Goal: Navigation & Orientation: Understand site structure

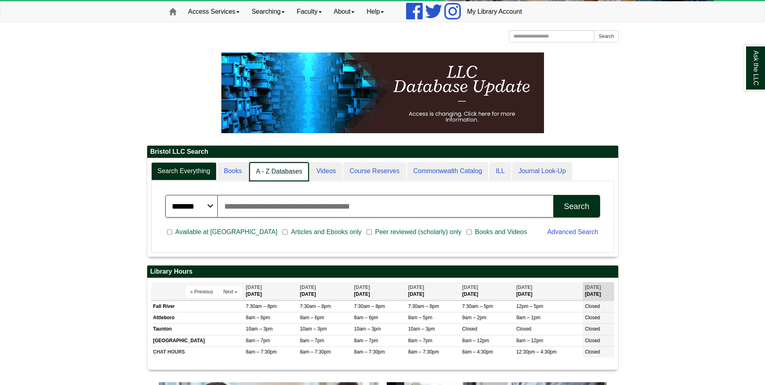
click at [280, 171] on link "A - Z Databases" at bounding box center [279, 171] width 60 height 19
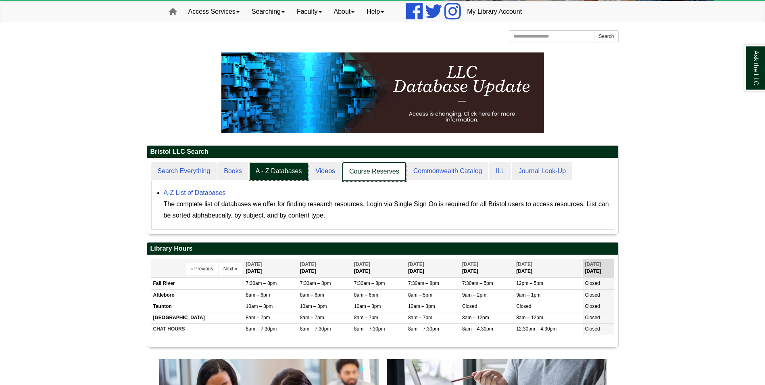
scroll to position [75, 471]
click at [503, 176] on link "ILL" at bounding box center [499, 171] width 23 height 19
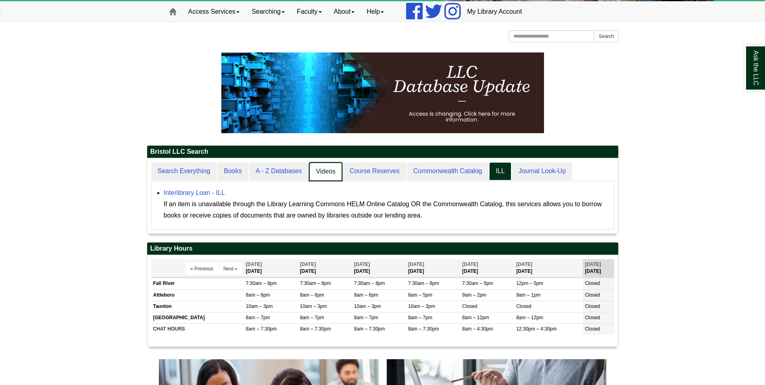
click at [323, 175] on link "Videos" at bounding box center [325, 171] width 33 height 19
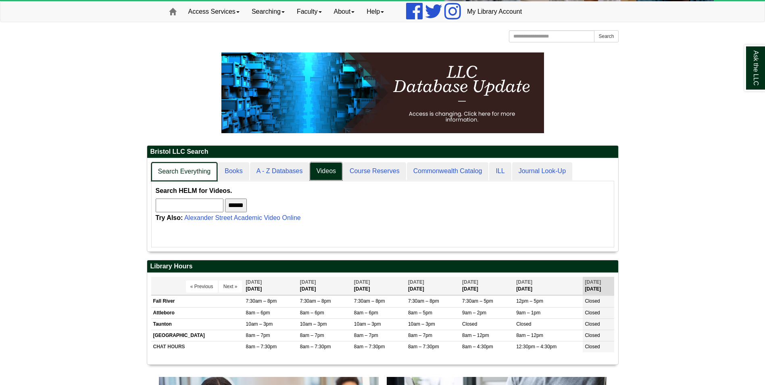
scroll to position [4, 4]
click at [232, 169] on link "Books" at bounding box center [232, 171] width 31 height 19
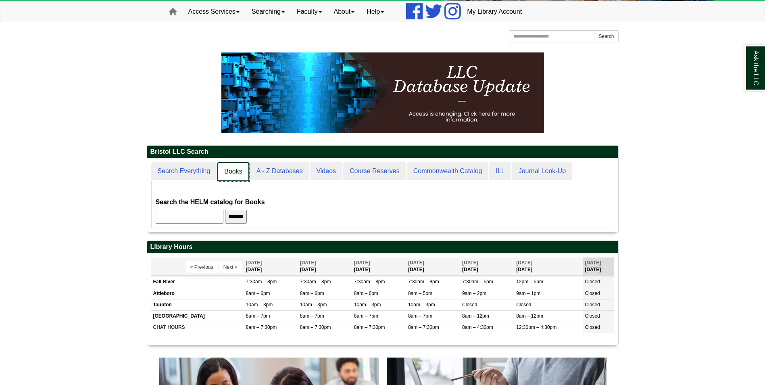
scroll to position [74, 471]
click at [346, 166] on link "Course Reserves" at bounding box center [374, 171] width 64 height 19
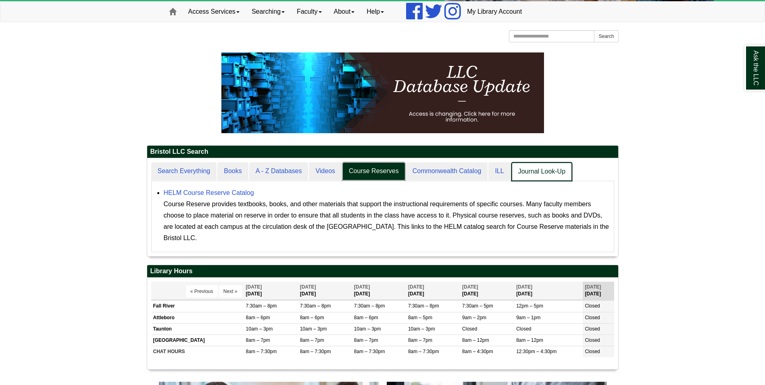
scroll to position [4, 4]
click at [523, 171] on link "Journal Look-Up" at bounding box center [541, 171] width 61 height 19
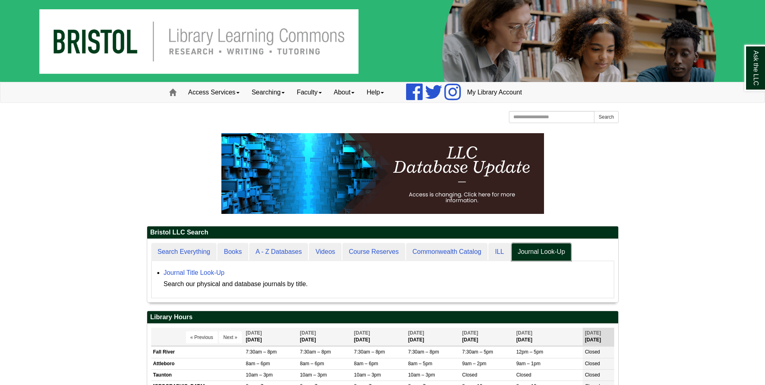
scroll to position [63, 471]
click at [239, 96] on link "Access Services" at bounding box center [213, 92] width 63 height 20
click at [278, 92] on link "Searching" at bounding box center [268, 92] width 45 height 20
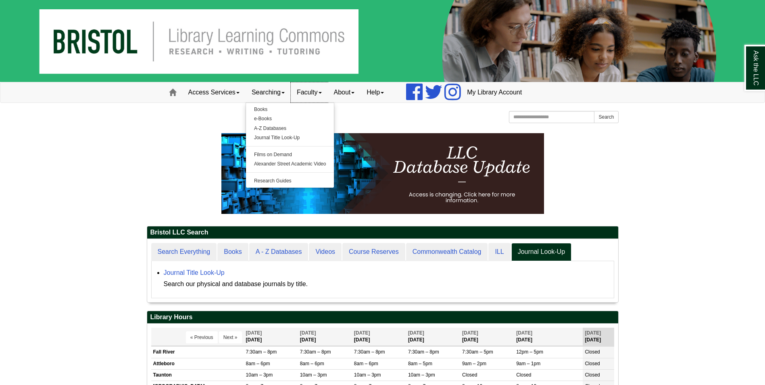
click at [319, 92] on link "Faculty" at bounding box center [309, 92] width 37 height 20
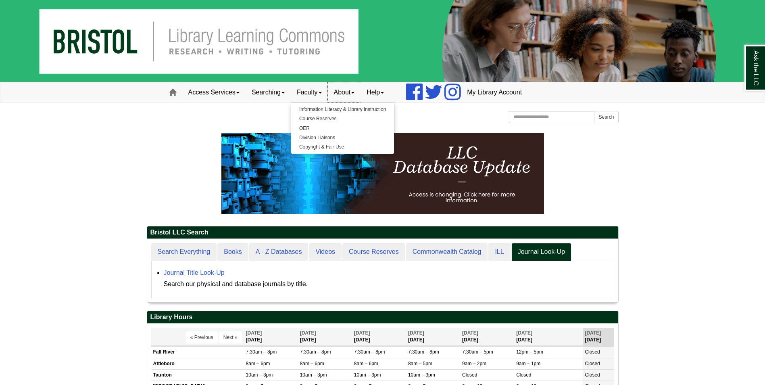
click at [361, 94] on link "About" at bounding box center [344, 92] width 33 height 20
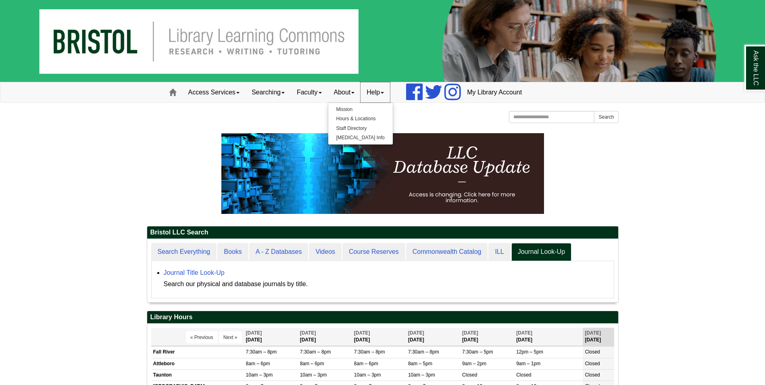
click at [381, 93] on link "Help" at bounding box center [374, 92] width 29 height 20
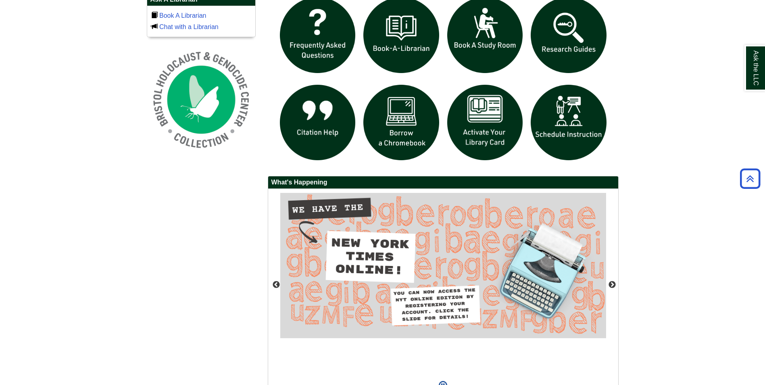
scroll to position [611, 0]
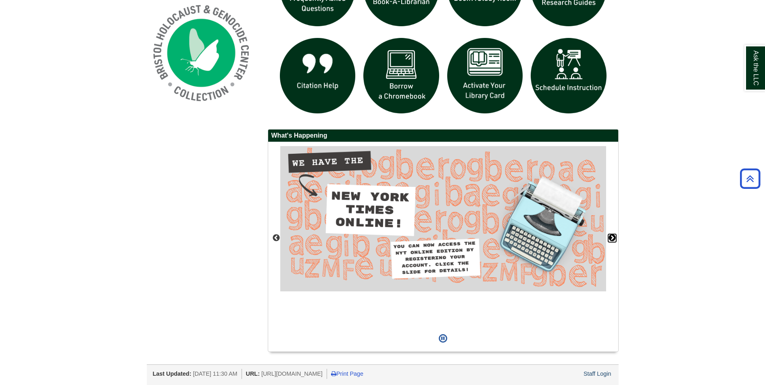
click at [611, 235] on button "Next" at bounding box center [612, 238] width 8 height 8
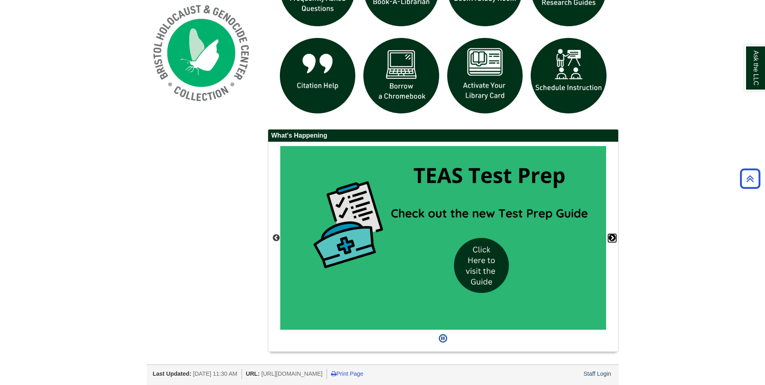
click at [611, 235] on button "Next" at bounding box center [612, 238] width 8 height 8
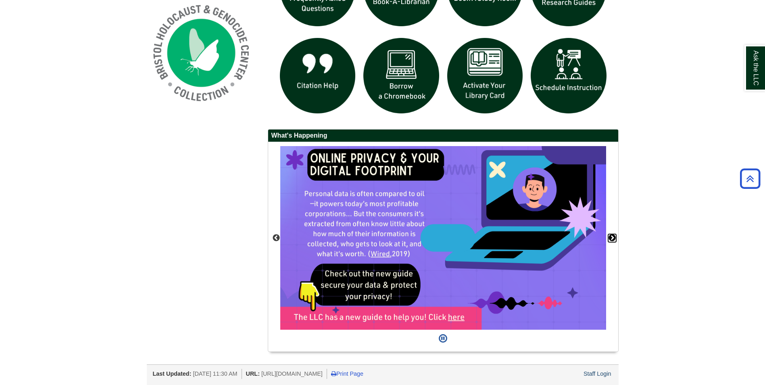
click at [611, 235] on button "Next" at bounding box center [612, 238] width 8 height 8
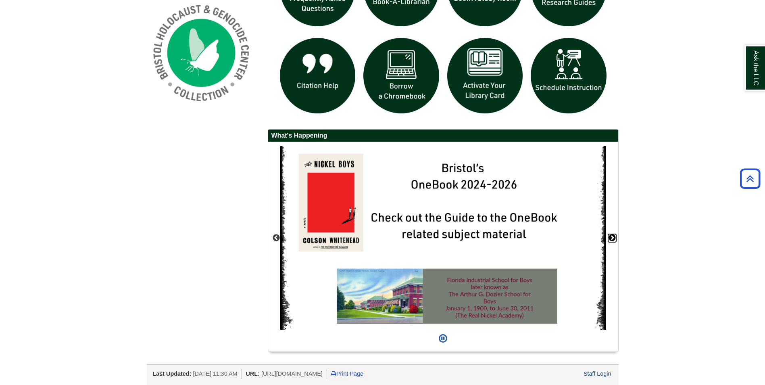
click at [611, 235] on button "Next" at bounding box center [612, 238] width 8 height 8
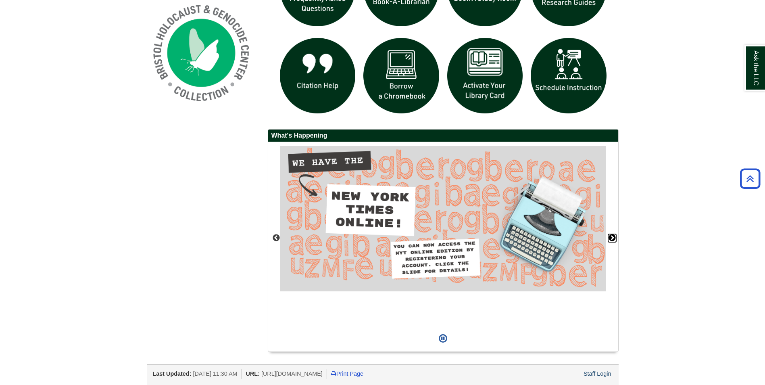
click at [611, 235] on button "Next" at bounding box center [612, 238] width 8 height 8
